Goal: Find specific page/section: Find specific page/section

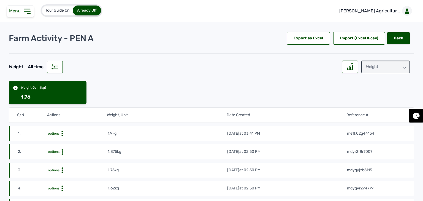
click at [370, 67] on div "Weight" at bounding box center [385, 67] width 48 height 13
click at [369, 86] on div "Raw Materials" at bounding box center [385, 91] width 48 height 10
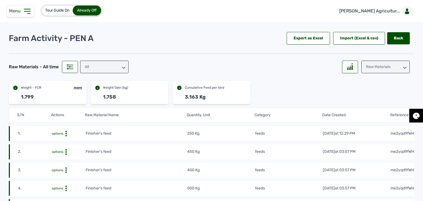
click at [108, 71] on div "All" at bounding box center [104, 67] width 48 height 13
click at [105, 96] on div "feeds" at bounding box center [104, 101] width 48 height 10
click at [343, 71] on div at bounding box center [350, 67] width 16 height 13
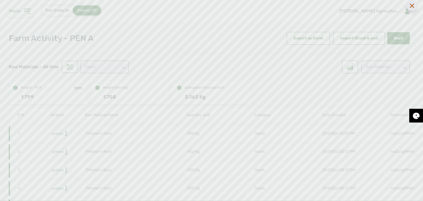
click at [412, 6] on icon at bounding box center [412, 6] width 4 height 4
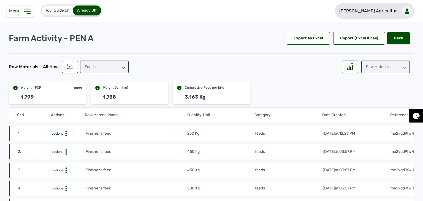
click at [380, 16] on link "[PERSON_NAME] Agricultur..." at bounding box center [374, 10] width 79 height 15
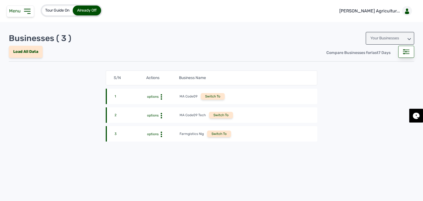
click at [383, 33] on div "Your Businesses" at bounding box center [390, 38] width 48 height 13
click at [381, 65] on div "Invitations" at bounding box center [390, 63] width 48 height 10
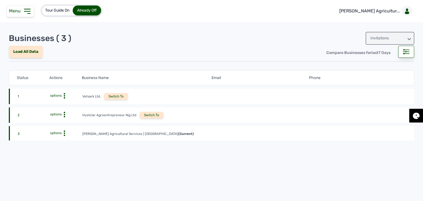
click at [152, 116] on div "Switch To" at bounding box center [152, 115] width 24 height 7
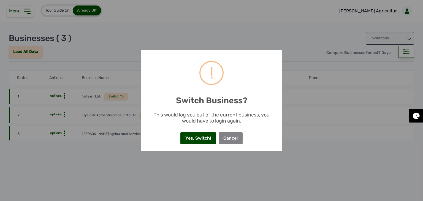
click at [186, 136] on button "Yes, Switch!" at bounding box center [197, 138] width 35 height 12
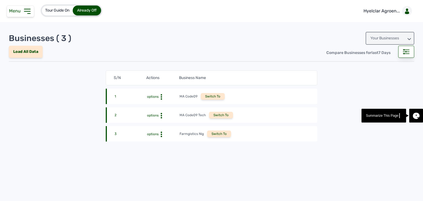
click at [23, 13] on icon at bounding box center [27, 11] width 9 height 9
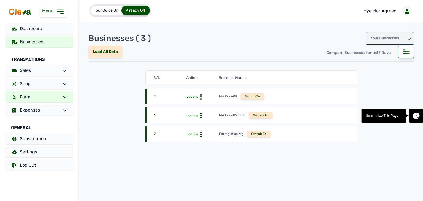
click at [28, 96] on span "Farm" at bounding box center [25, 96] width 10 height 5
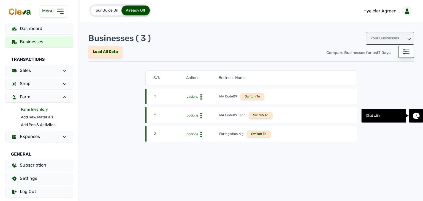
click at [36, 111] on link "Farm Inventory" at bounding box center [47, 110] width 52 height 8
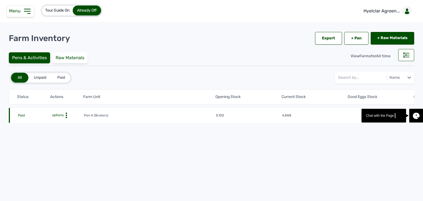
click at [65, 117] on icon at bounding box center [67, 116] width 6 height 6
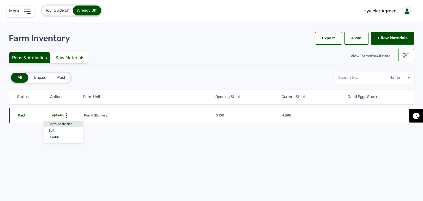
click at [62, 122] on div "Farm Activities" at bounding box center [63, 124] width 39 height 7
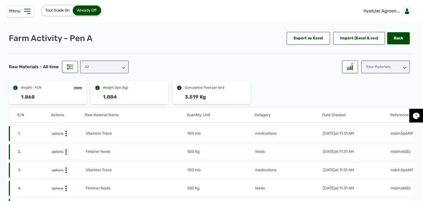
click at [110, 71] on div "All" at bounding box center [104, 67] width 48 height 13
click at [99, 96] on div "feeds" at bounding box center [104, 101] width 48 height 10
click at [354, 67] on div at bounding box center [350, 67] width 16 height 13
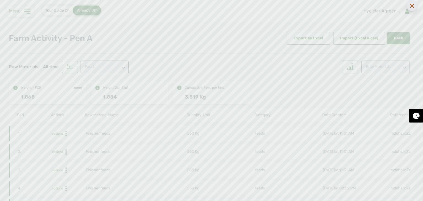
click at [411, 6] on icon at bounding box center [412, 6] width 4 height 4
